Goal: Task Accomplishment & Management: Use online tool/utility

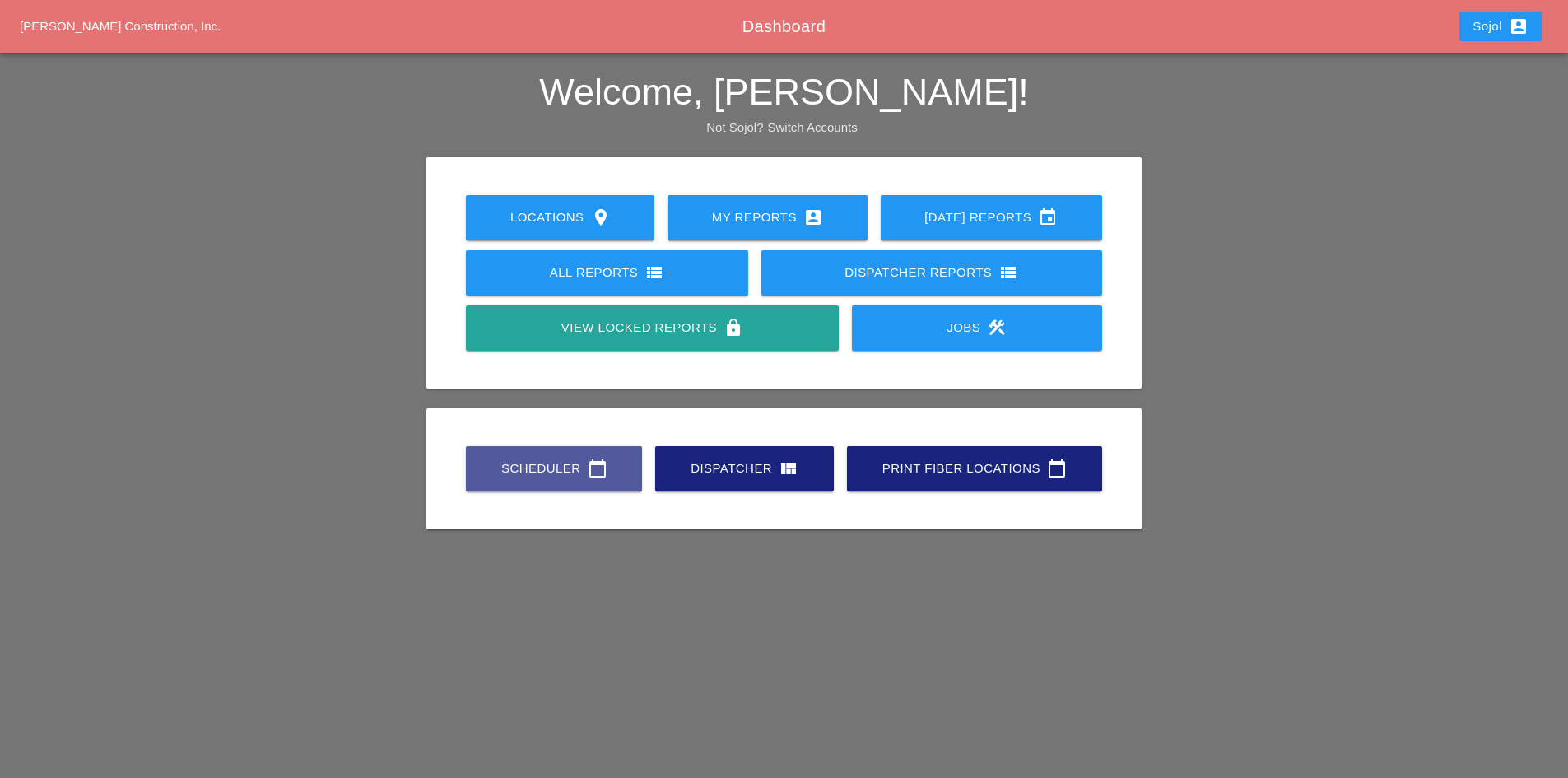
click at [600, 475] on icon "calendar_today" at bounding box center [598, 468] width 20 height 20
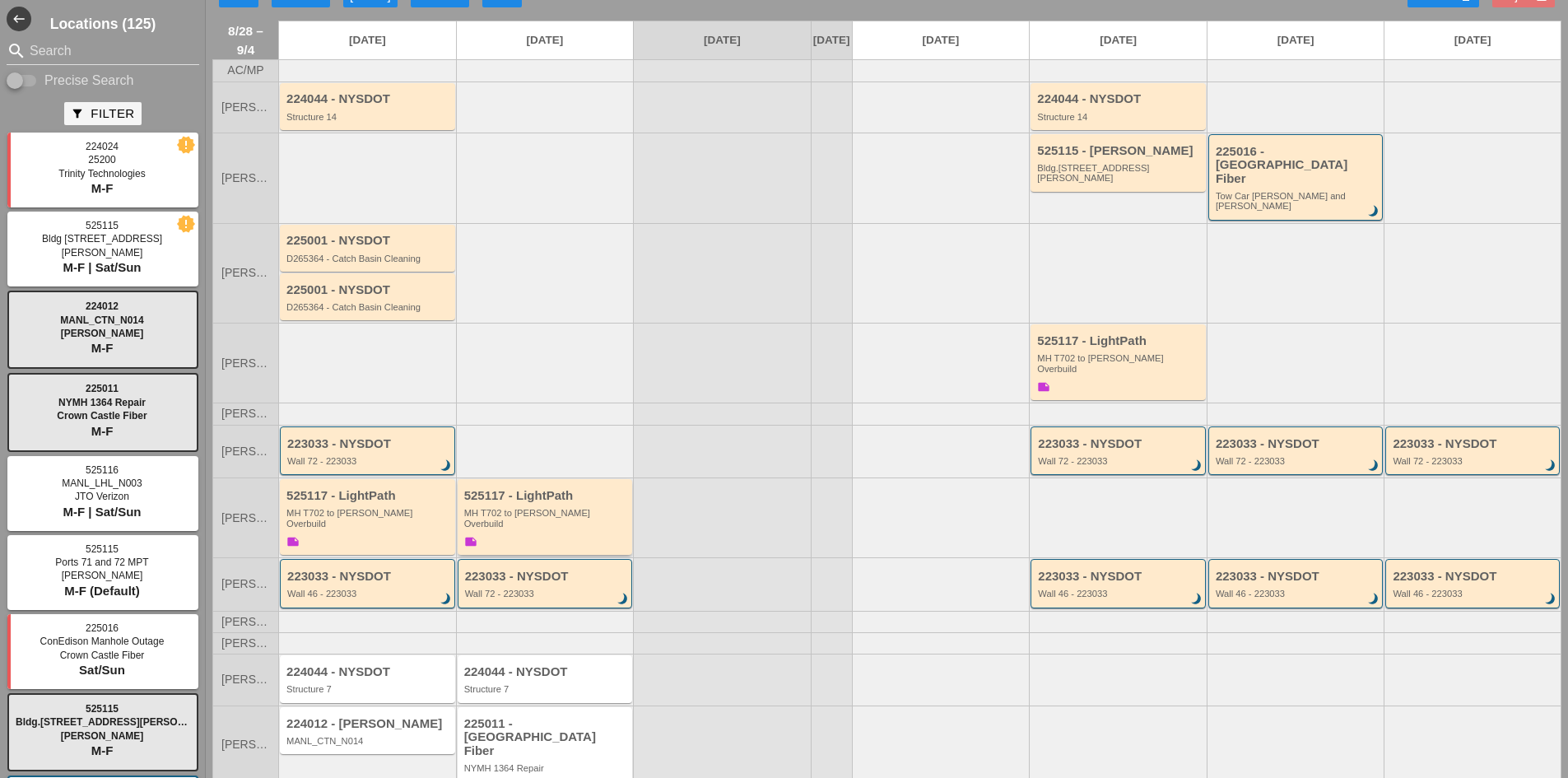
scroll to position [45, 0]
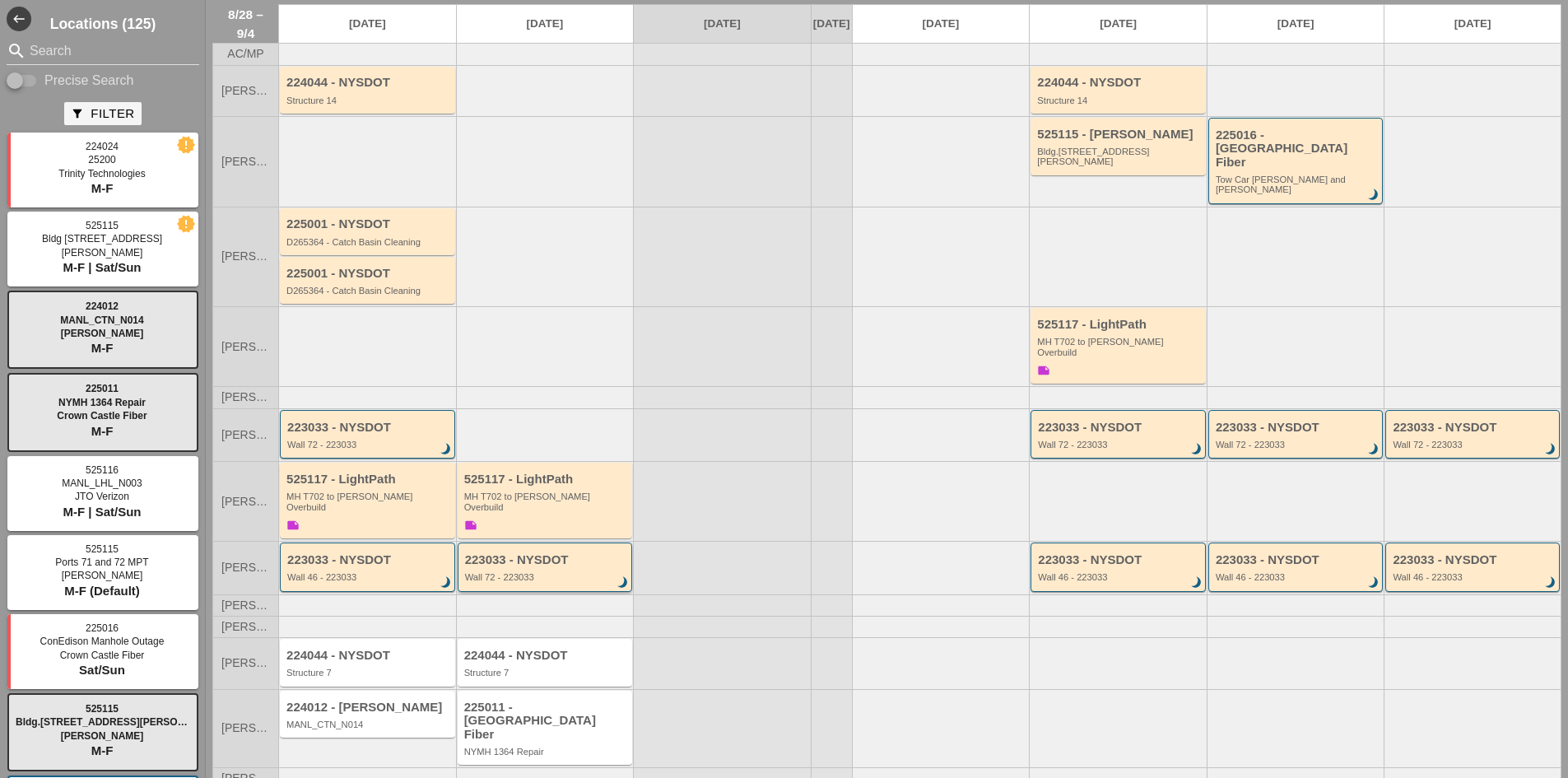
click at [551, 572] on div "Wall 72 - 223033" at bounding box center [546, 577] width 163 height 10
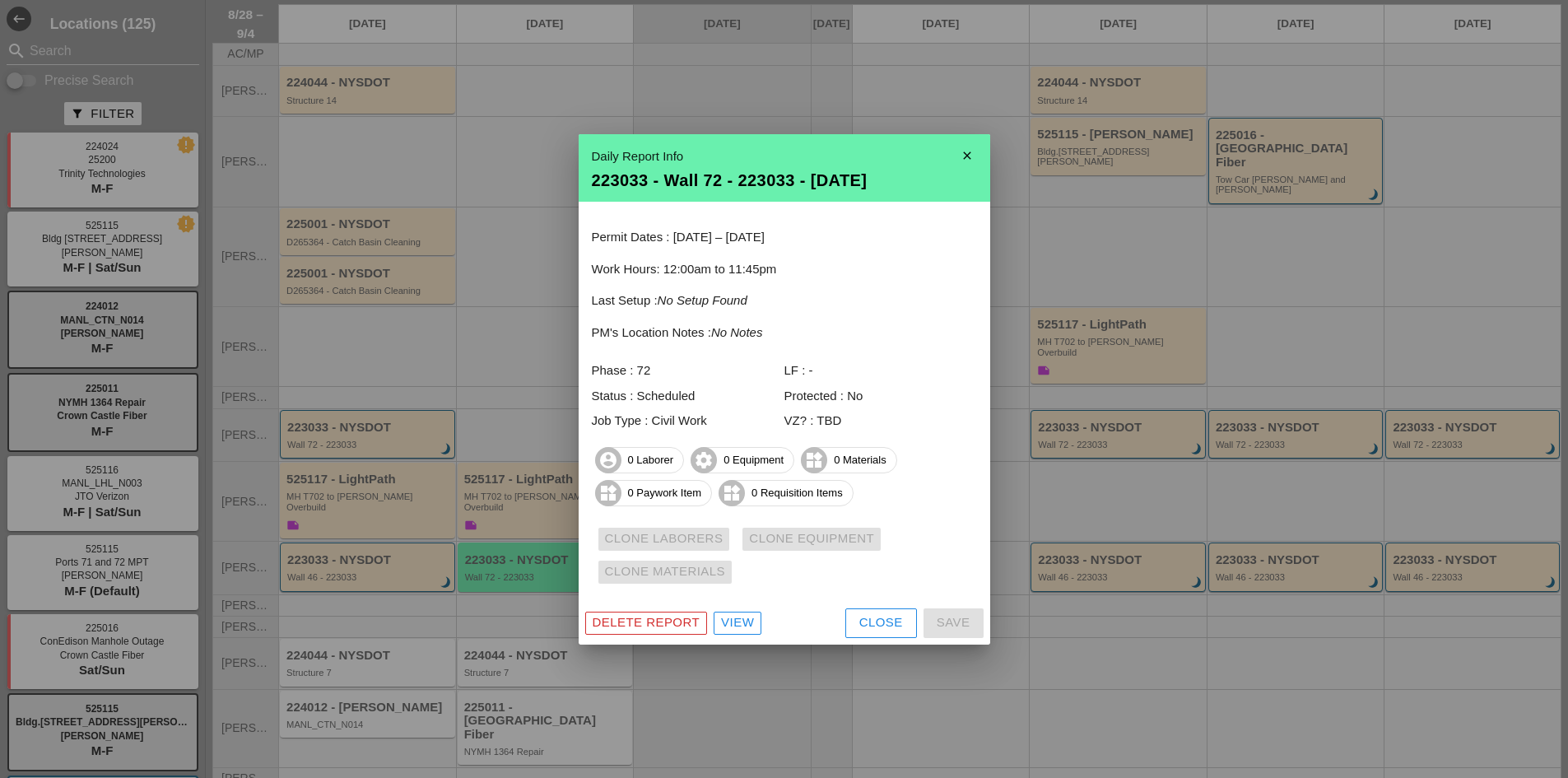
click at [891, 612] on button "Close" at bounding box center [881, 623] width 71 height 30
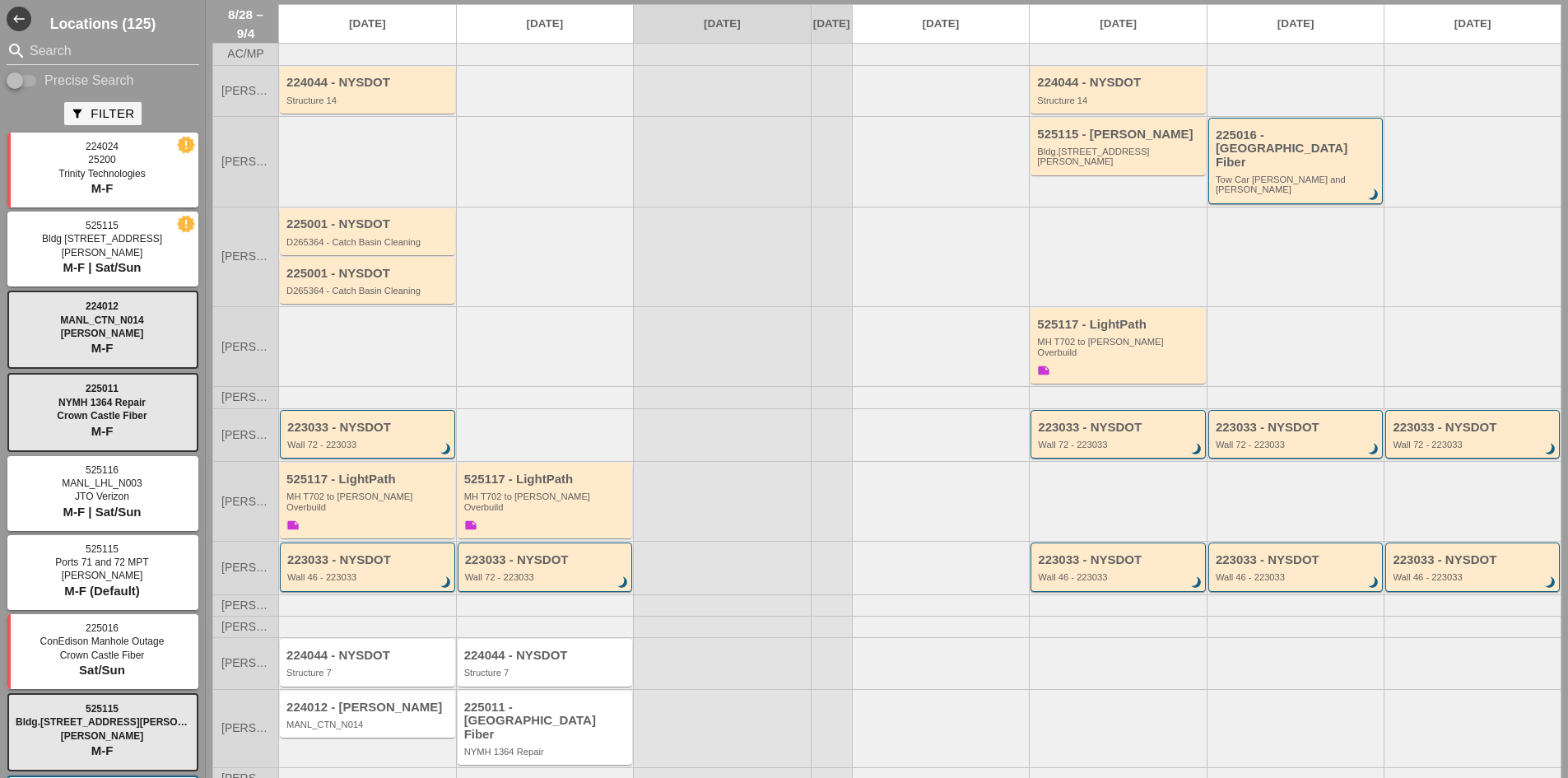
scroll to position [0, 0]
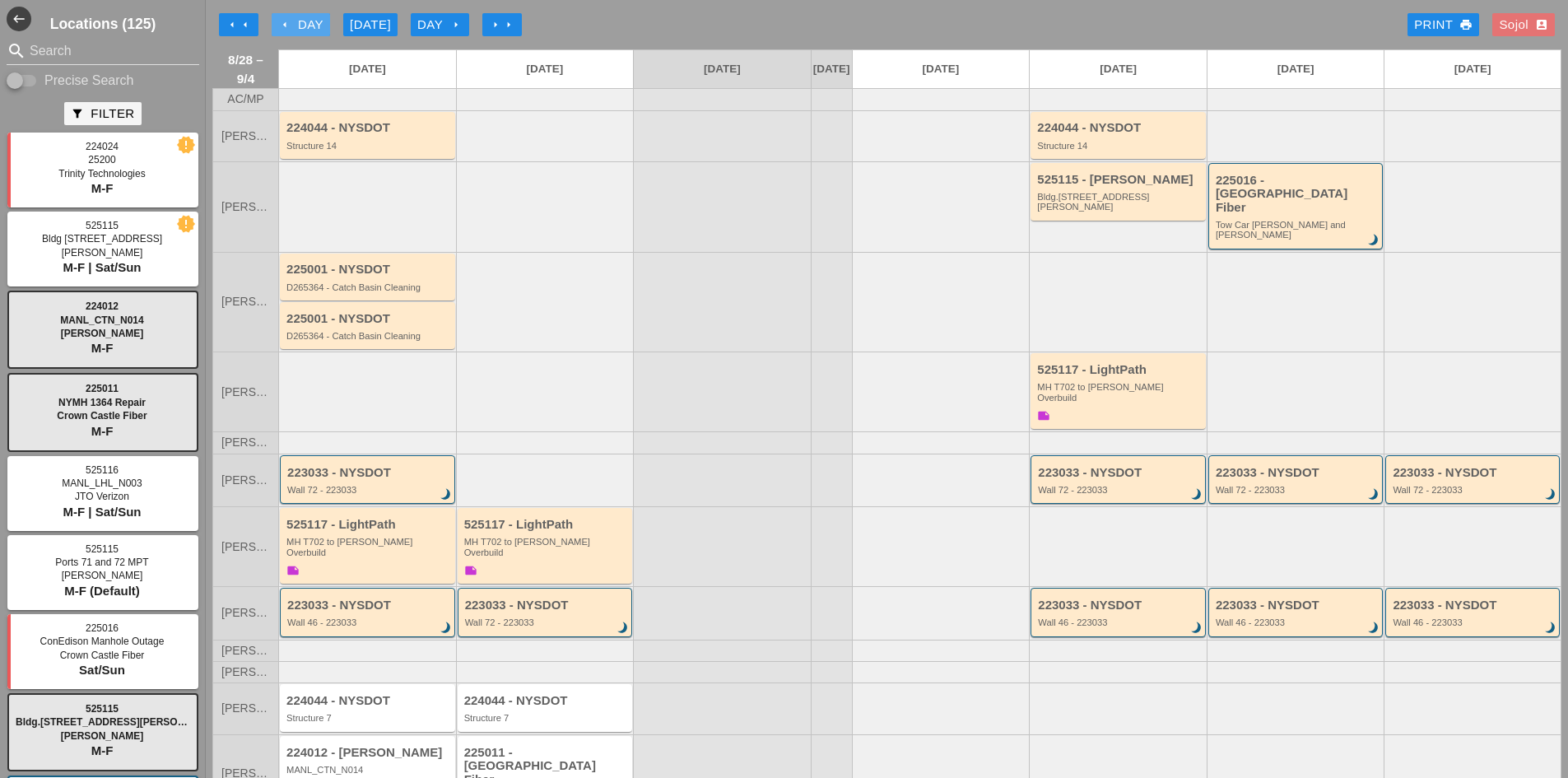
click at [294, 21] on div "arrow_left Day" at bounding box center [301, 25] width 45 height 19
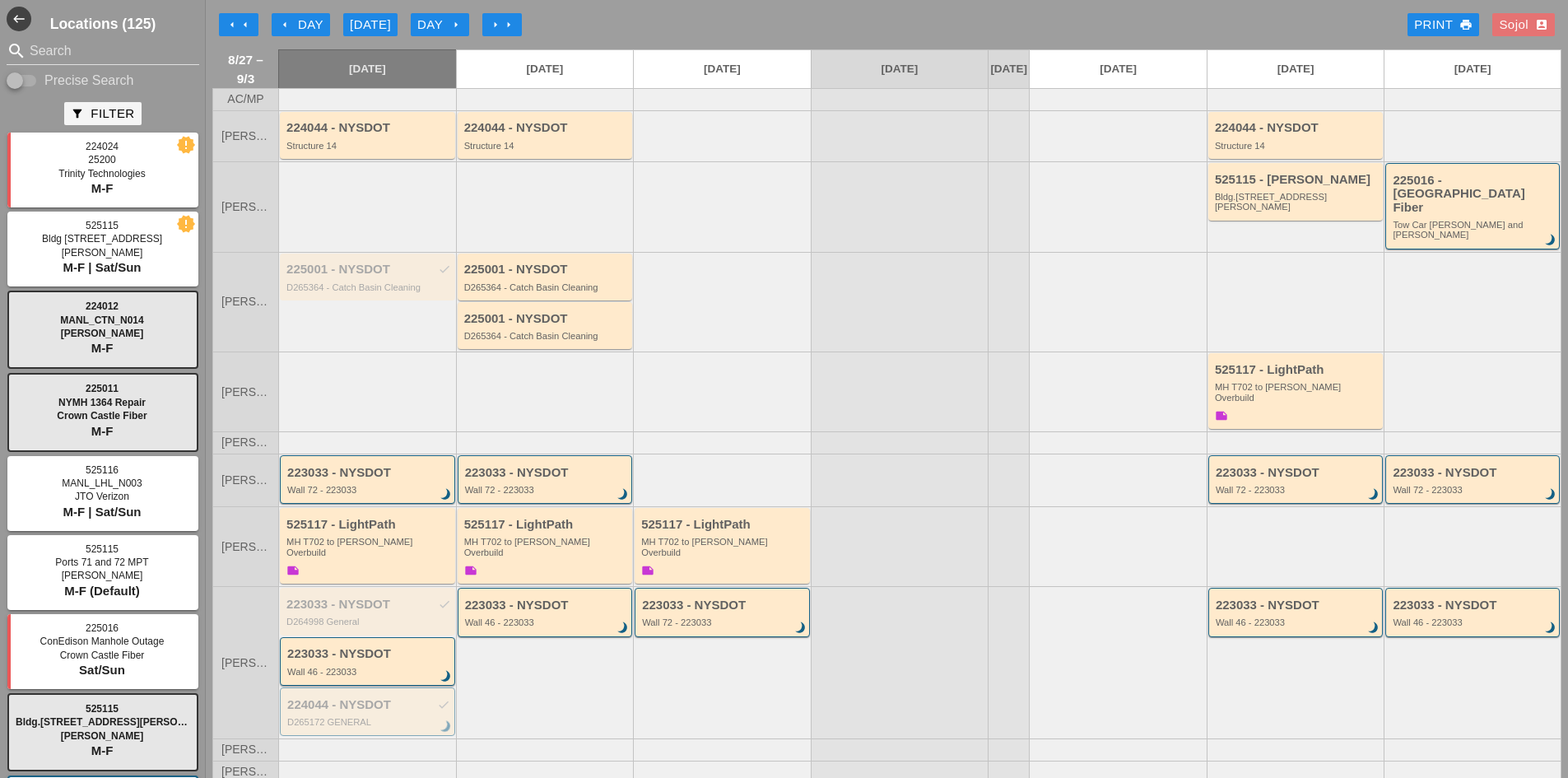
click at [295, 17] on div "arrow_left Day" at bounding box center [301, 25] width 45 height 19
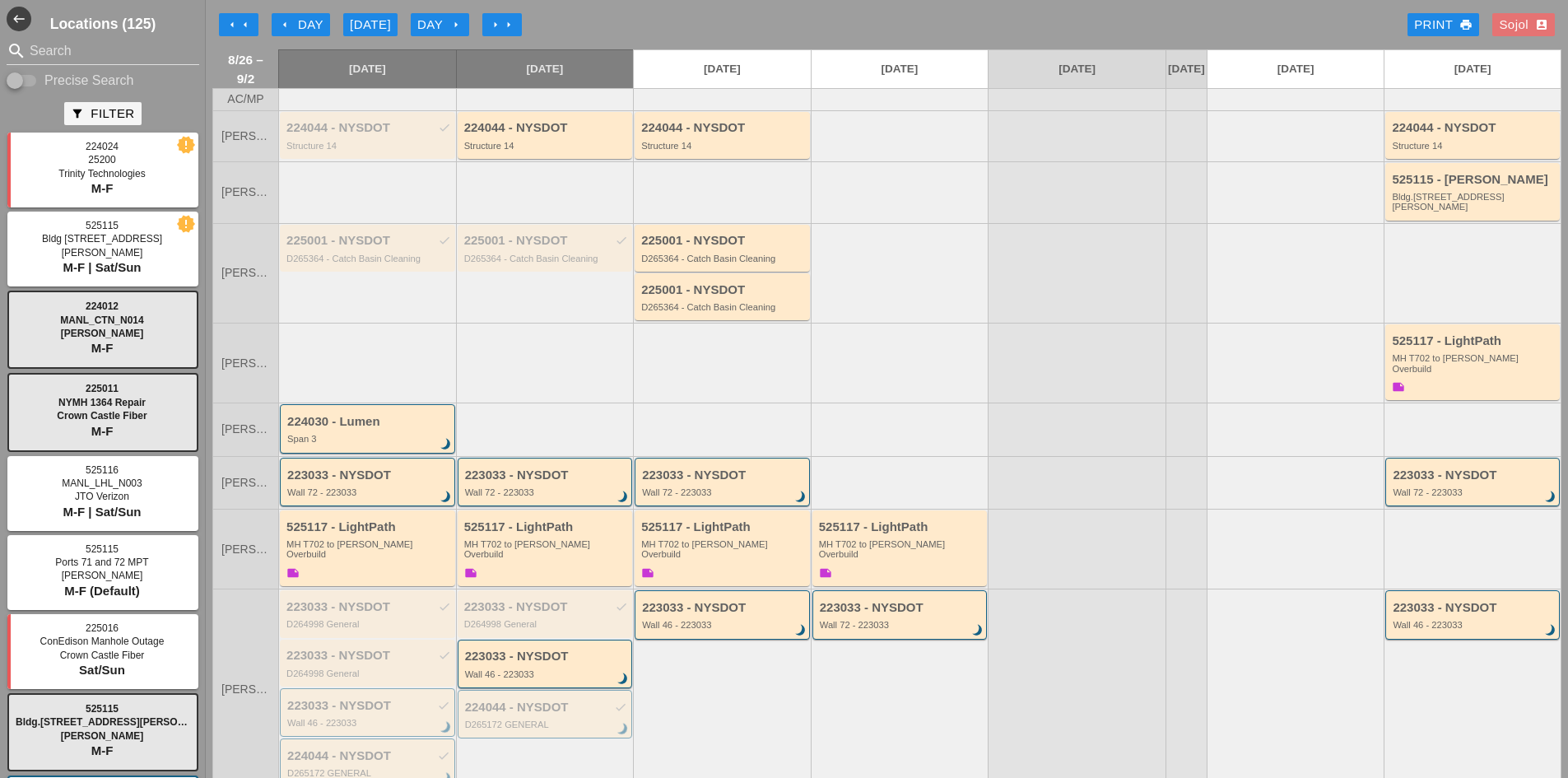
click at [424, 22] on div "Day arrow_right" at bounding box center [440, 25] width 45 height 19
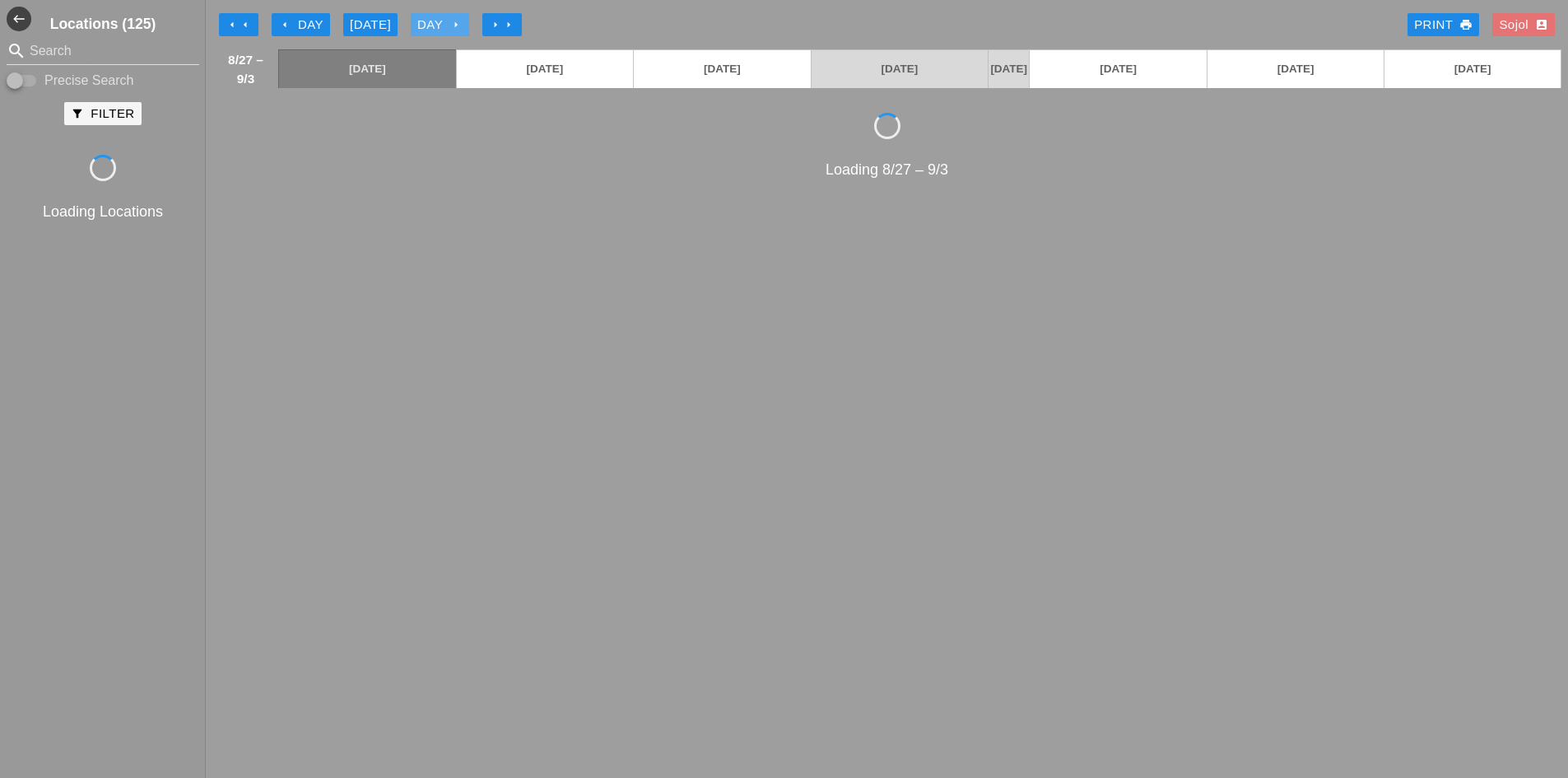
click at [424, 22] on div "Day arrow_right" at bounding box center [440, 25] width 45 height 19
